Goal: Task Accomplishment & Management: Manage account settings

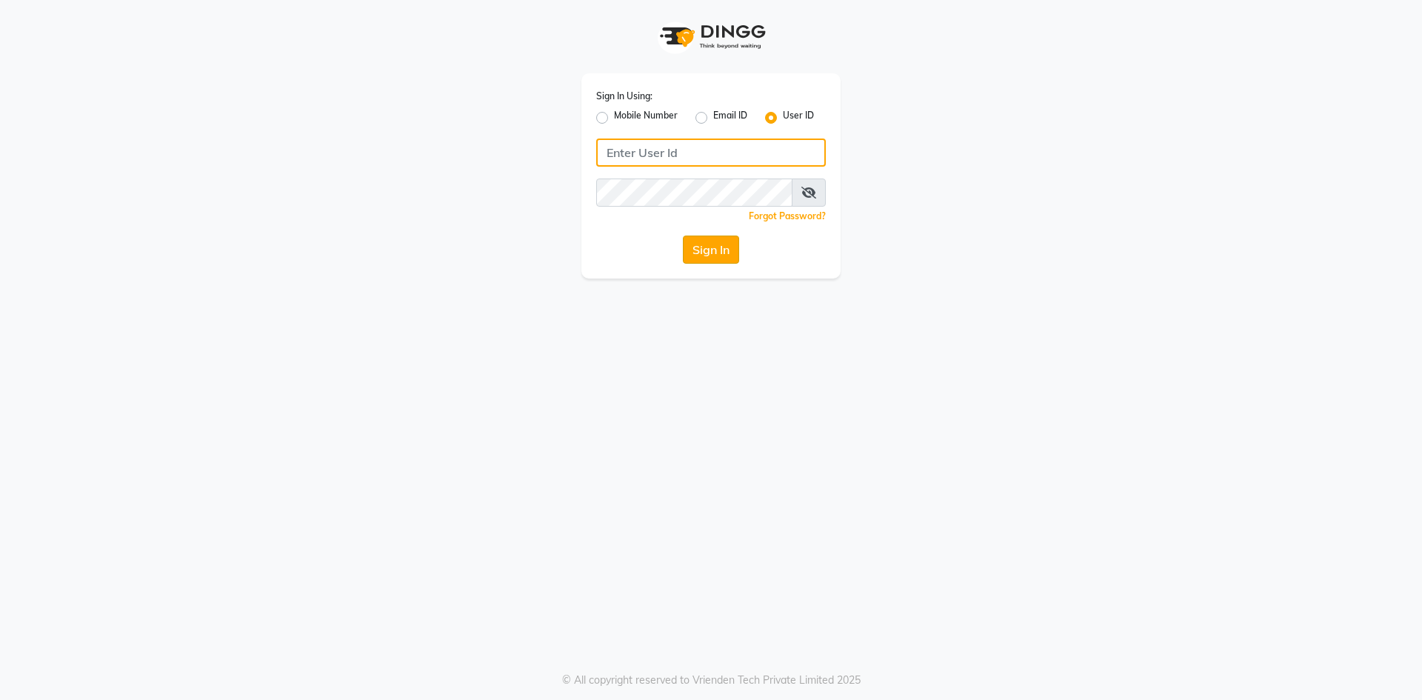
type input "9346469616"
click at [722, 239] on button "Sign In" at bounding box center [711, 249] width 56 height 28
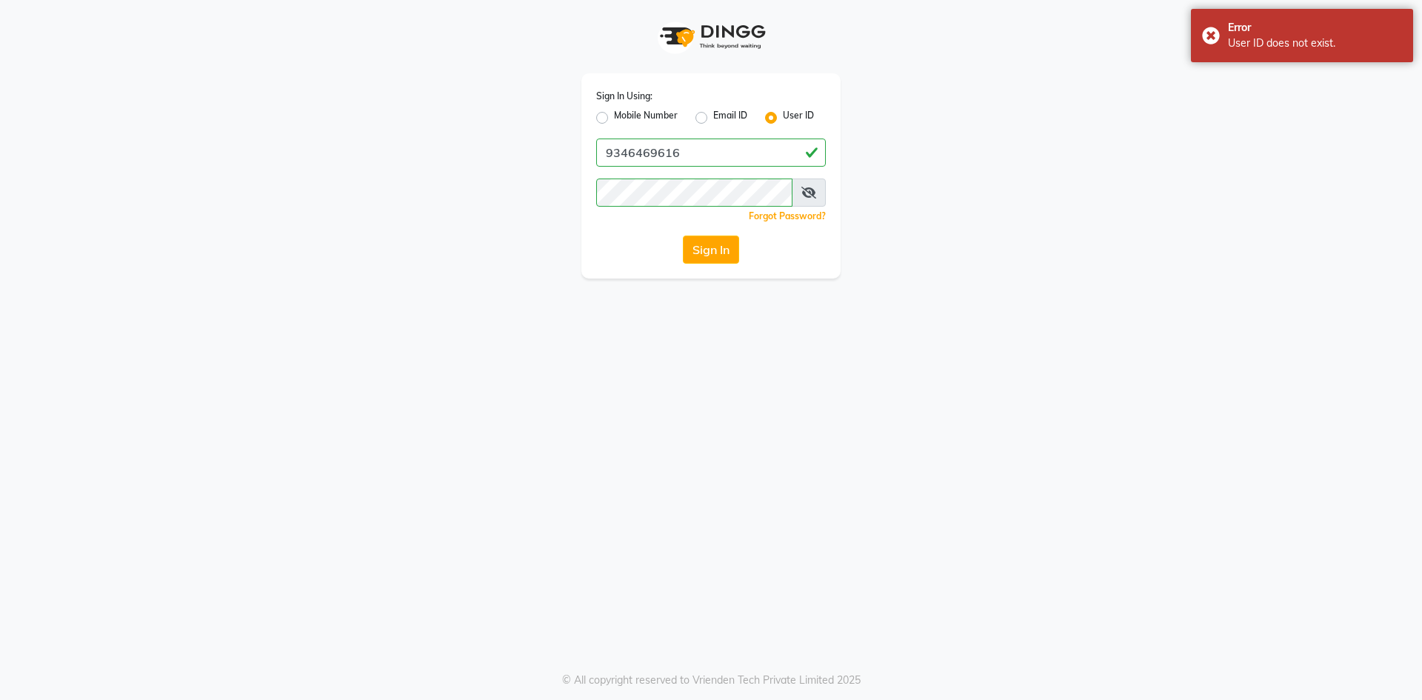
click at [614, 118] on label "Mobile Number" at bounding box center [646, 118] width 64 height 18
click at [614, 118] on input "Mobile Number" at bounding box center [619, 114] width 10 height 10
radio input "true"
radio input "false"
click at [688, 158] on input "Username" at bounding box center [736, 152] width 180 height 28
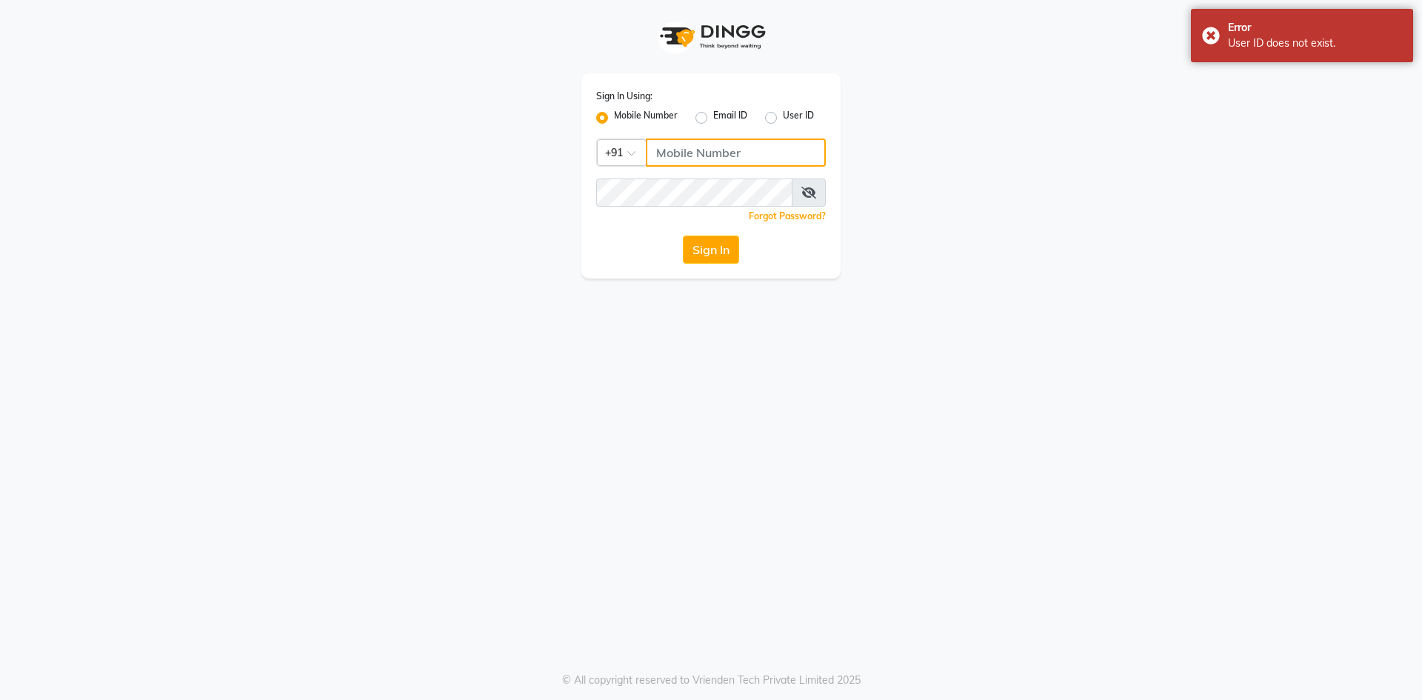
type input "9346469616"
click at [706, 258] on button "Sign In" at bounding box center [711, 249] width 56 height 28
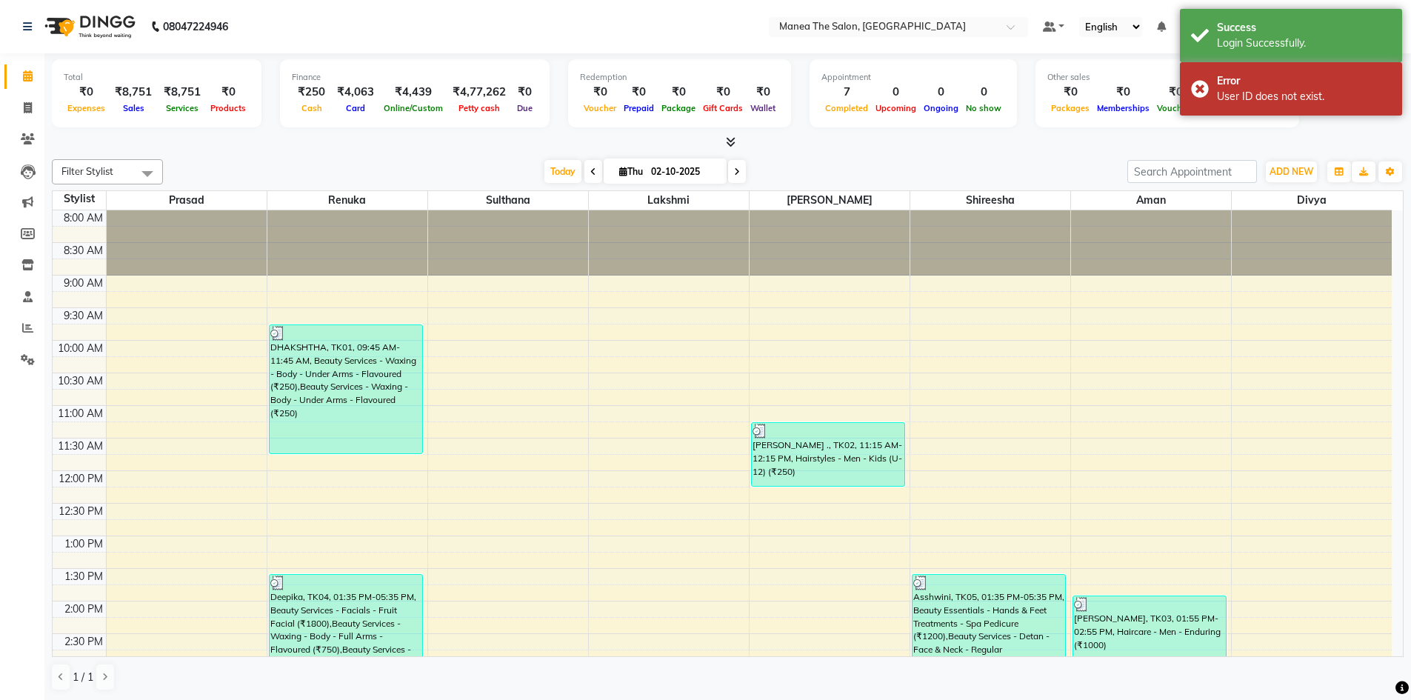
click at [571, 570] on div "8:00 AM 8:30 AM 9:00 AM 9:30 AM 10:00 AM 10:30 AM 11:00 AM 11:30 AM 12:00 PM 12…" at bounding box center [722, 633] width 1339 height 846
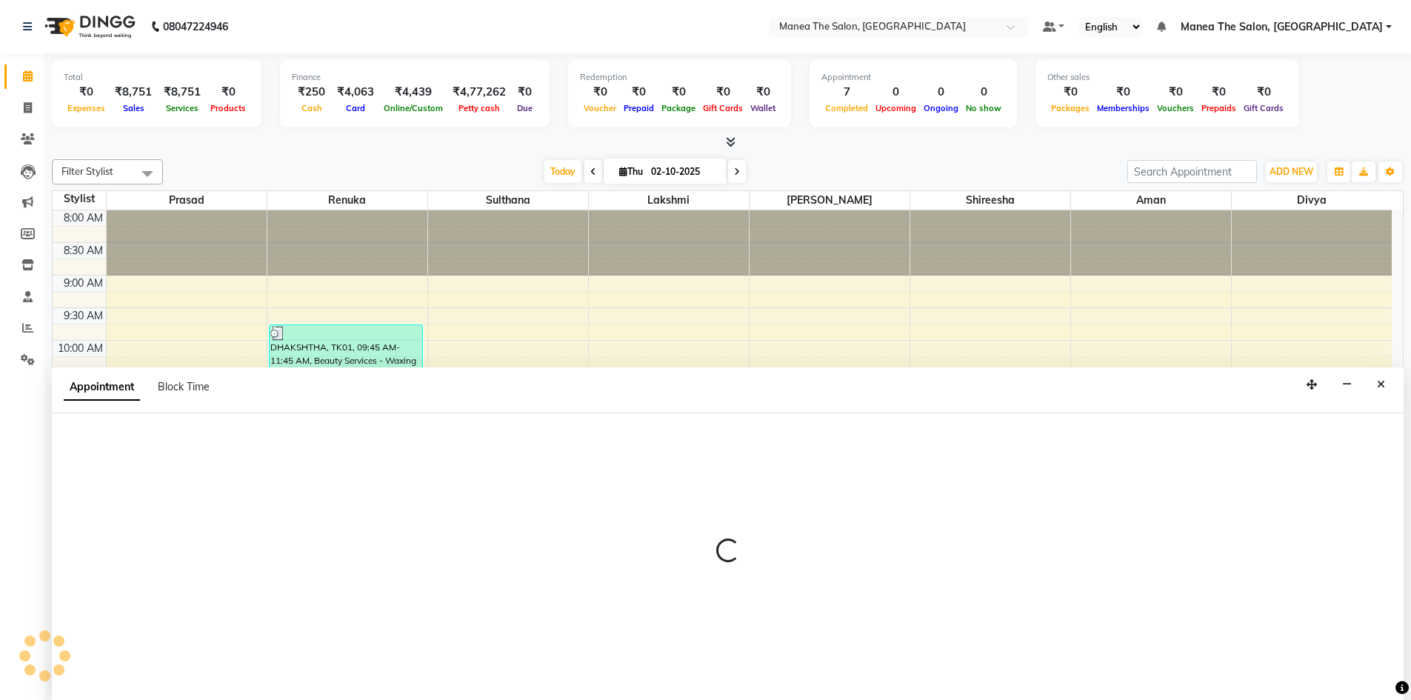
scroll to position [1, 0]
select select "63582"
select select "810"
select select "tentative"
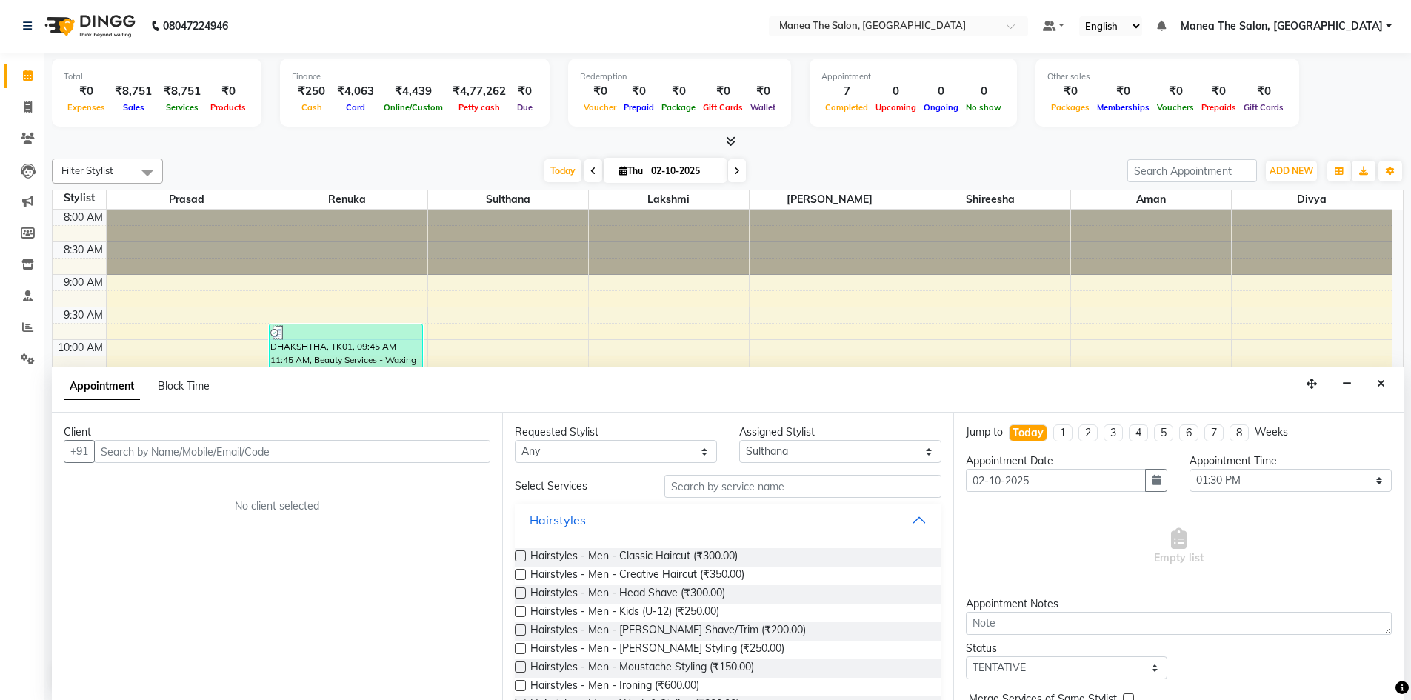
click at [413, 563] on div "Client +91 No client selected" at bounding box center [277, 555] width 450 height 287
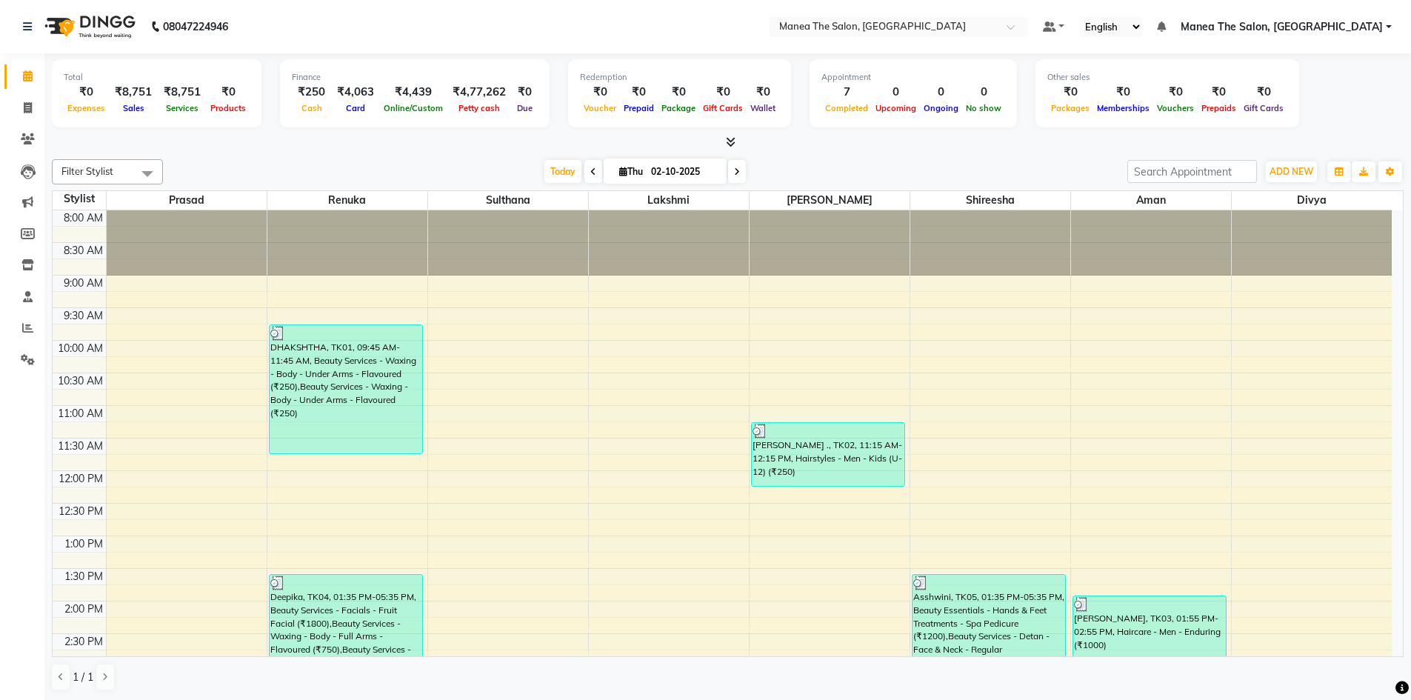
click at [1314, 30] on span "Manea The Salon, [GEOGRAPHIC_DATA]" at bounding box center [1281, 27] width 202 height 16
click at [1325, 94] on link "Sign out" at bounding box center [1316, 101] width 136 height 23
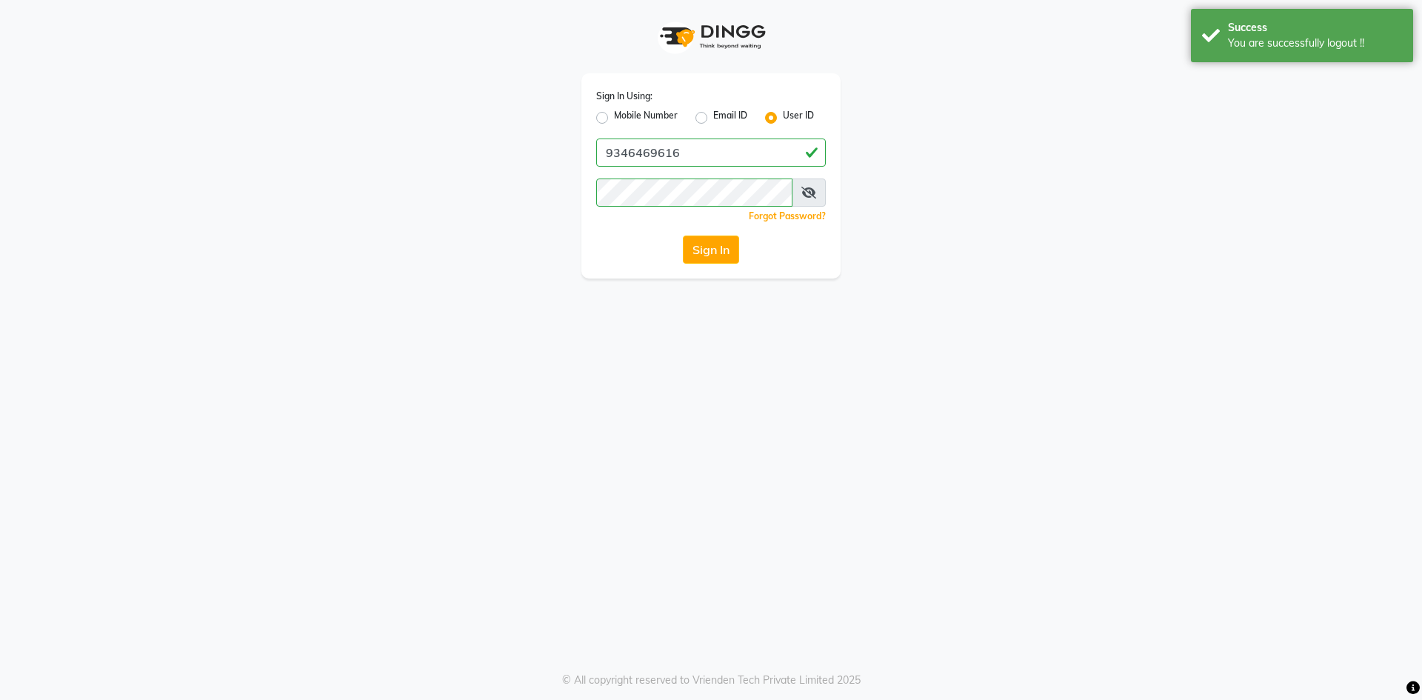
click at [614, 116] on label "Mobile Number" at bounding box center [646, 118] width 64 height 18
click at [614, 116] on input "Mobile Number" at bounding box center [619, 114] width 10 height 10
radio input "true"
radio input "false"
click at [715, 158] on input "Username" at bounding box center [736, 152] width 180 height 28
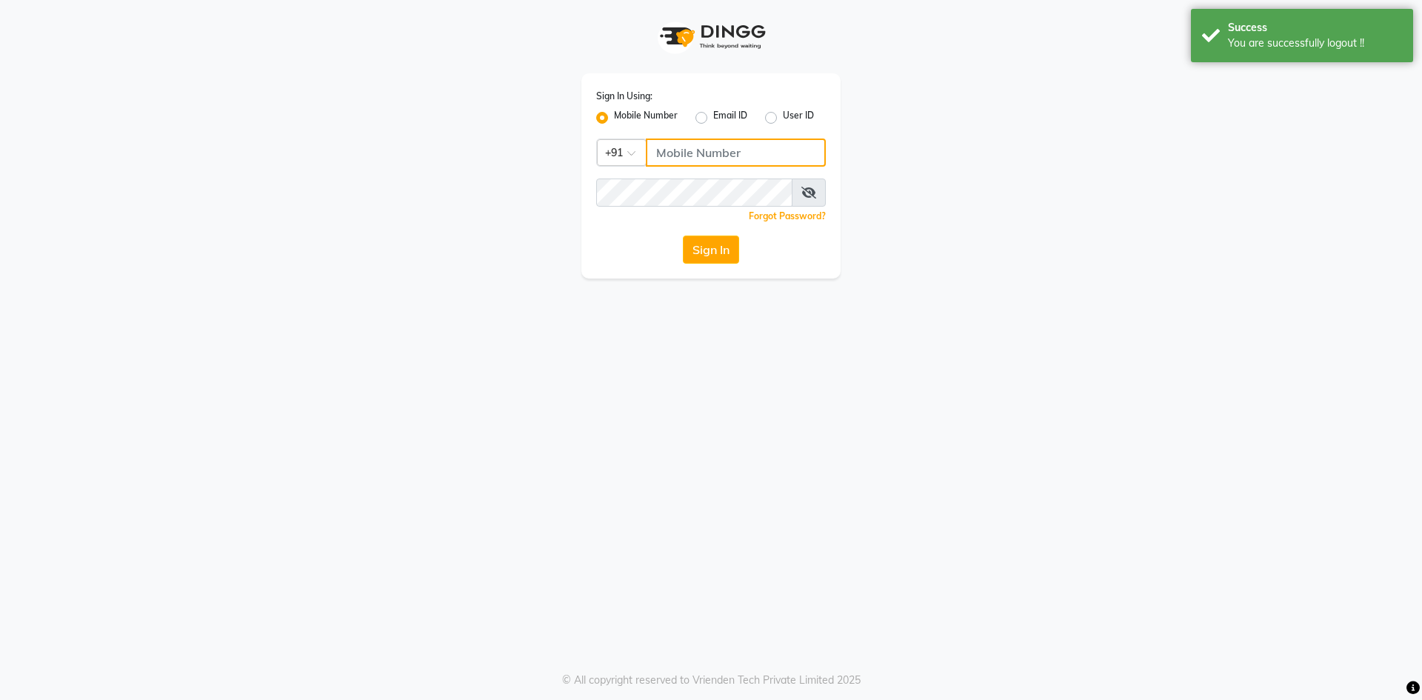
type input "9346469616"
click at [717, 247] on button "Sign In" at bounding box center [711, 249] width 56 height 28
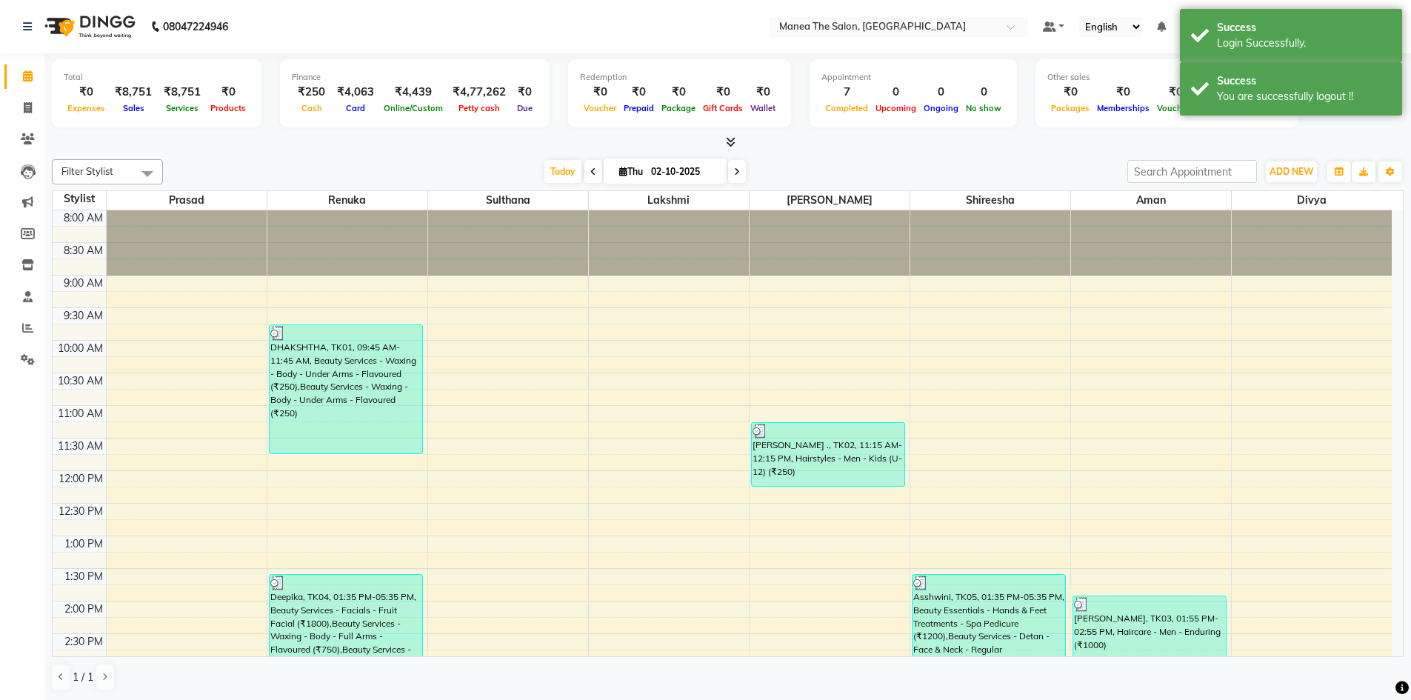
click at [143, 91] on div "₹8,751" at bounding box center [133, 92] width 49 height 17
click at [352, 31] on nav "08047224946 Select Location × Manea The Salon, Chandanagar Default Panel My Pan…" at bounding box center [705, 26] width 1411 height 53
click at [1262, 23] on div "Success" at bounding box center [1304, 28] width 174 height 16
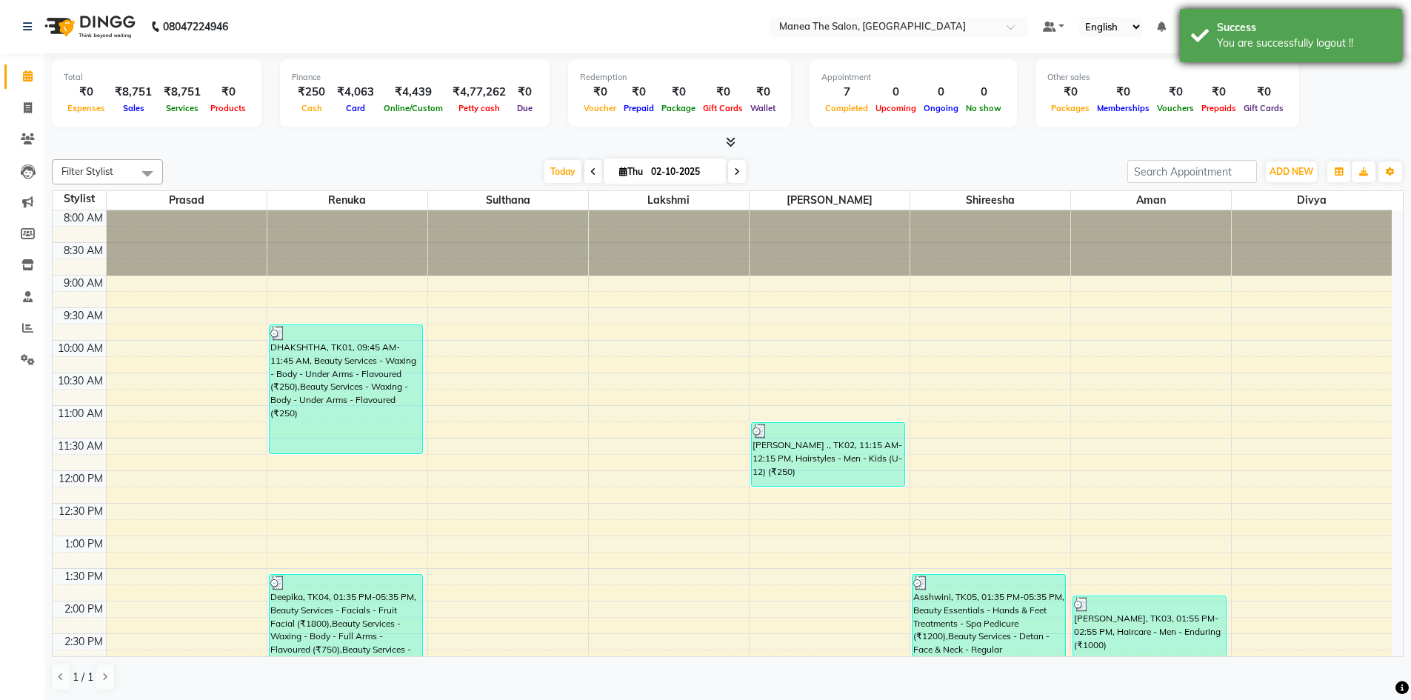
click at [1348, 24] on div "Success" at bounding box center [1304, 28] width 174 height 16
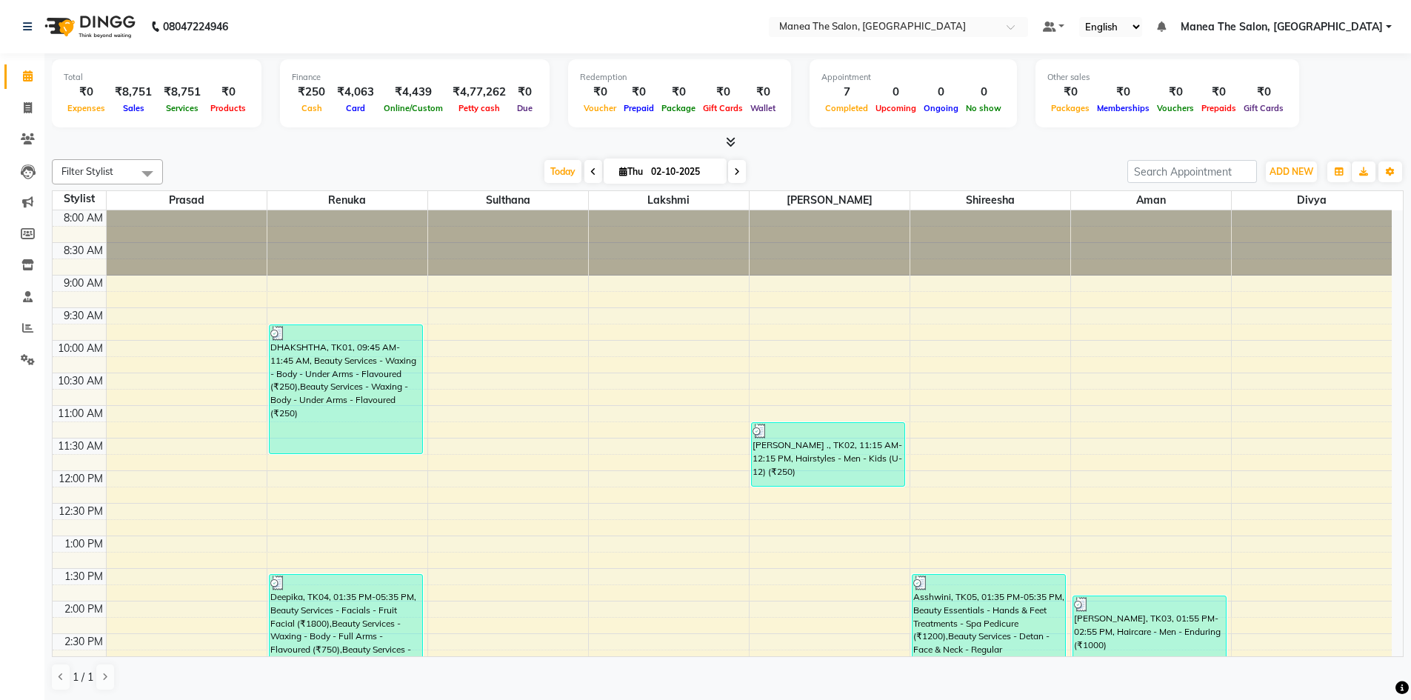
click at [1348, 24] on span "Manea The Salon, [GEOGRAPHIC_DATA]" at bounding box center [1281, 27] width 202 height 16
click at [1326, 100] on link "Sign out" at bounding box center [1316, 101] width 136 height 23
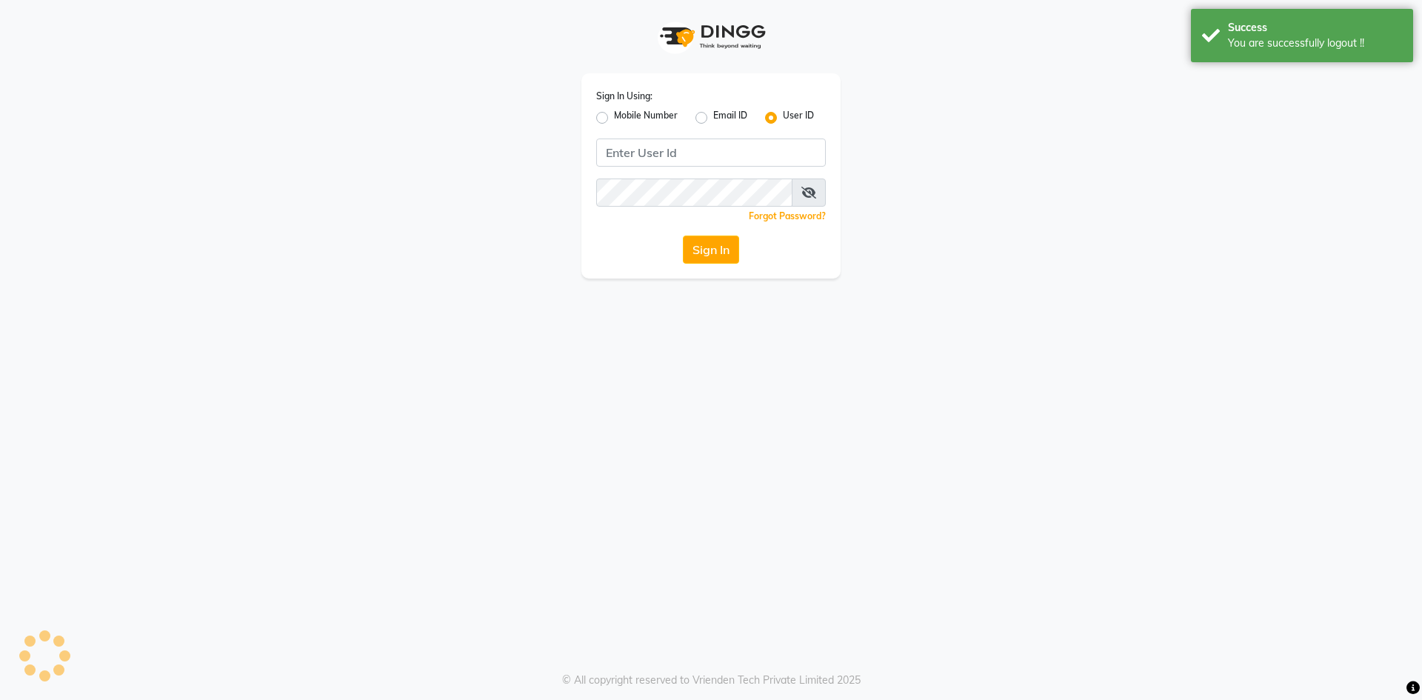
type input "9346469616"
